Goal: Information Seeking & Learning: Learn about a topic

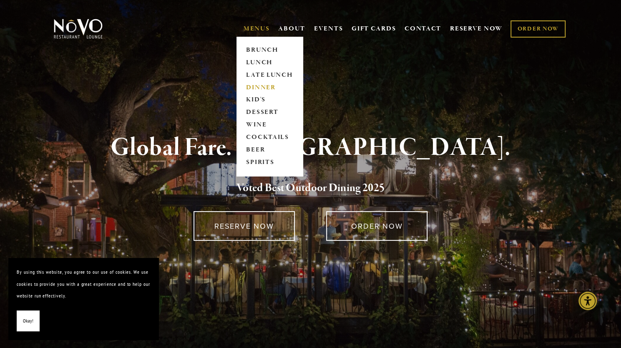
click at [267, 85] on link "DINNER" at bounding box center [270, 87] width 52 height 13
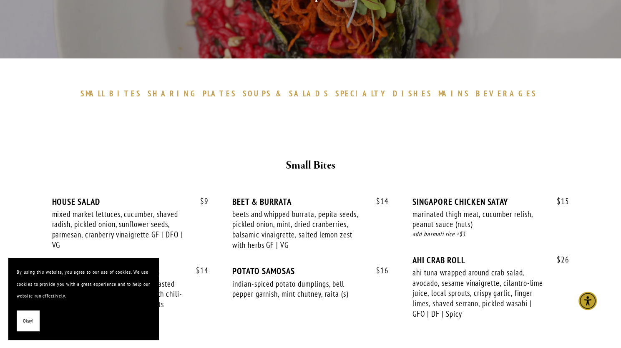
scroll to position [202, 0]
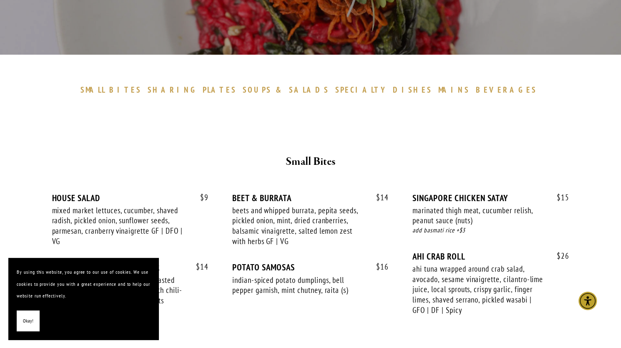
click at [28, 319] on span "Okay!" at bounding box center [28, 321] width 10 height 12
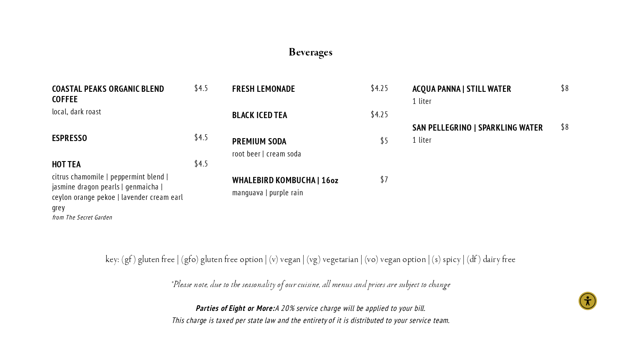
scroll to position [1669, 0]
drag, startPoint x: 203, startPoint y: 190, endPoint x: 63, endPoint y: 47, distance: 200.1
click at [63, 47] on div "Beverages" at bounding box center [311, 53] width 501 height 32
